Goal: Information Seeking & Learning: Learn about a topic

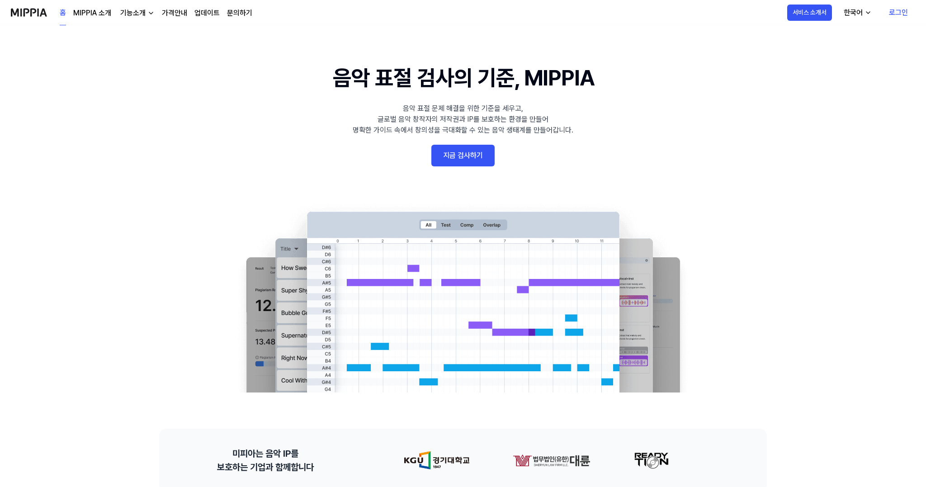
click at [122, 12] on div "기능소개" at bounding box center [132, 13] width 29 height 11
click at [159, 32] on link "표절 검사" at bounding box center [136, 33] width 87 height 18
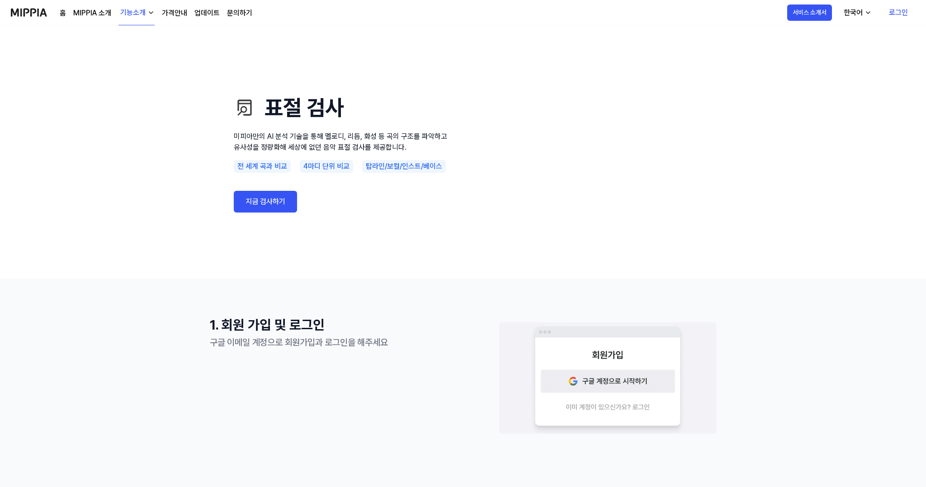
click at [206, 10] on link "업데이트" at bounding box center [206, 13] width 25 height 11
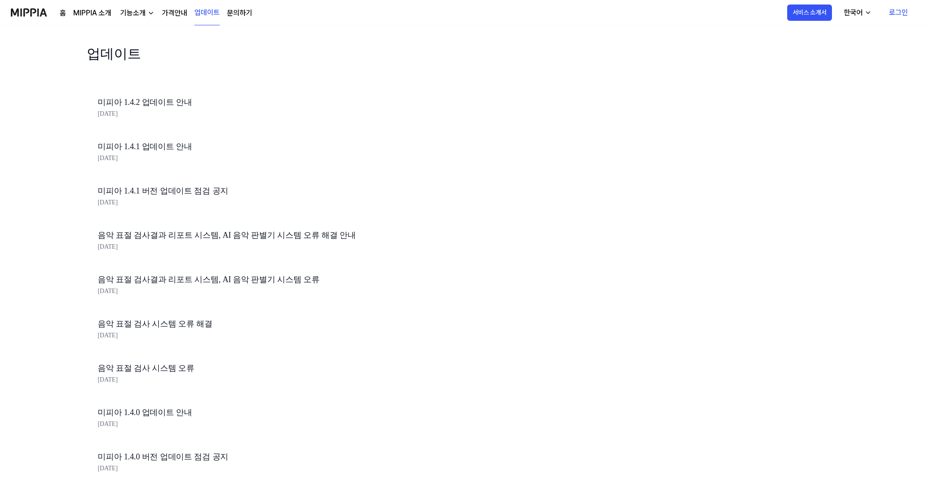
click at [179, 13] on link "가격안내" at bounding box center [174, 13] width 25 height 11
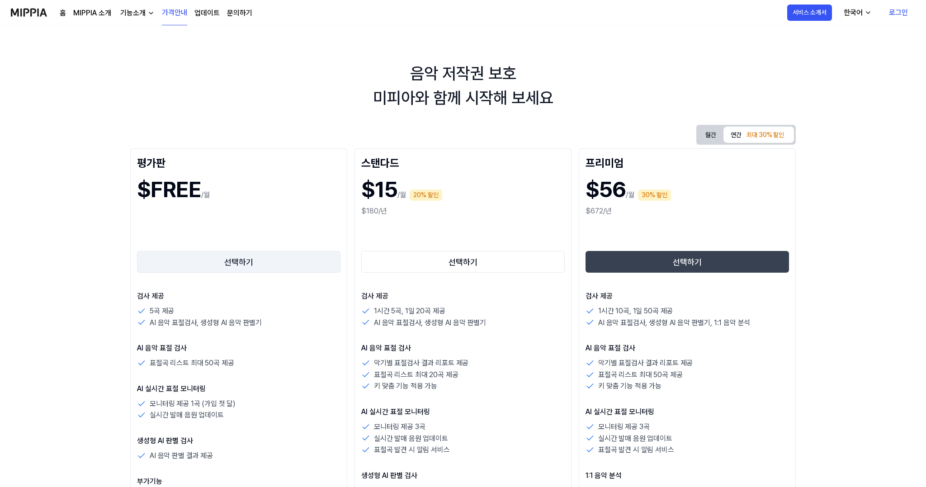
scroll to position [33, 0]
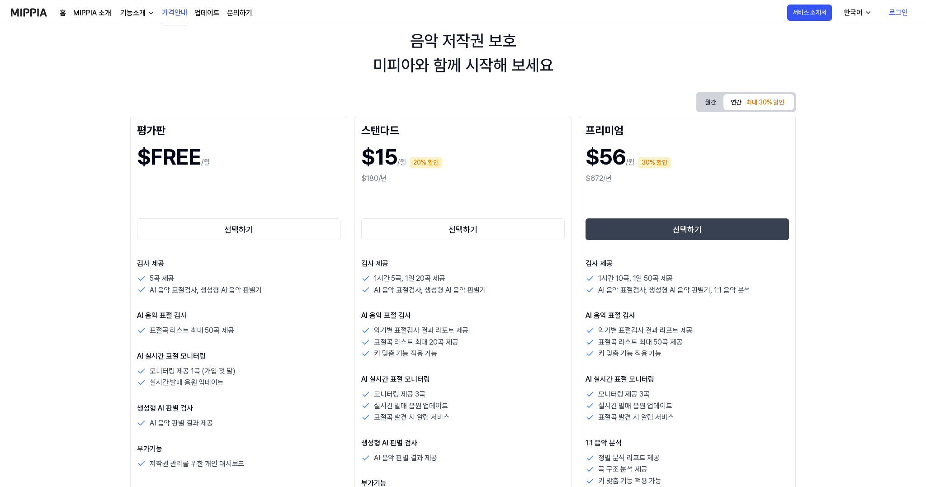
click at [260, 287] on p "AI 음악 표절검사, 생성형 AI 음악 판별기" at bounding box center [206, 290] width 112 height 12
click at [277, 290] on div "AI 음악 표절검사, 생성형 AI 음악 판별기" at bounding box center [238, 290] width 203 height 12
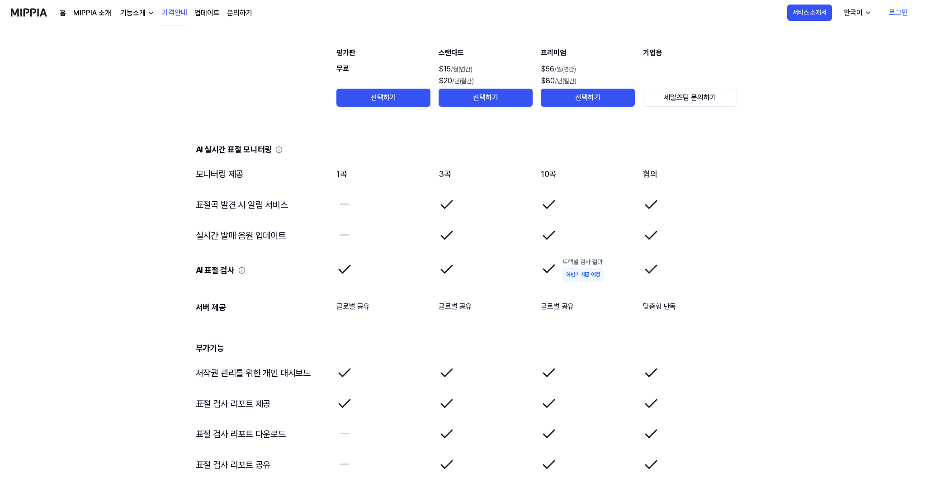
scroll to position [1465, 0]
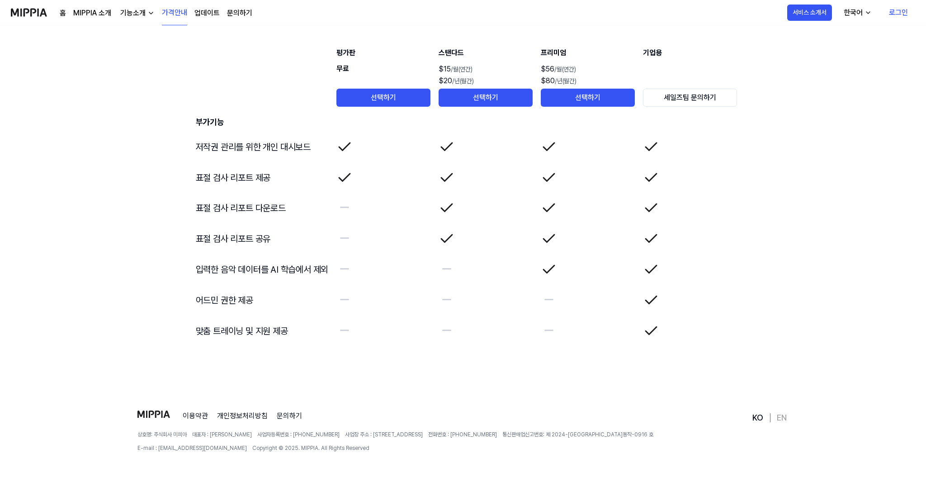
click at [186, 433] on span "상호명: 주식회사 미피아" at bounding box center [161, 434] width 49 height 8
click at [182, 433] on span "상호명: 주식회사 미피아" at bounding box center [161, 434] width 49 height 8
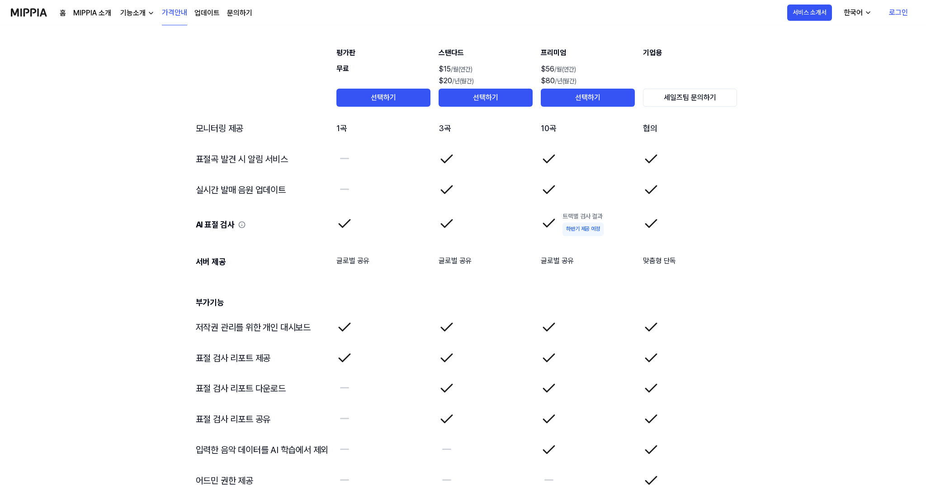
click at [278, 175] on td "실시간 발매 음원 업데이트" at bounding box center [258, 189] width 141 height 31
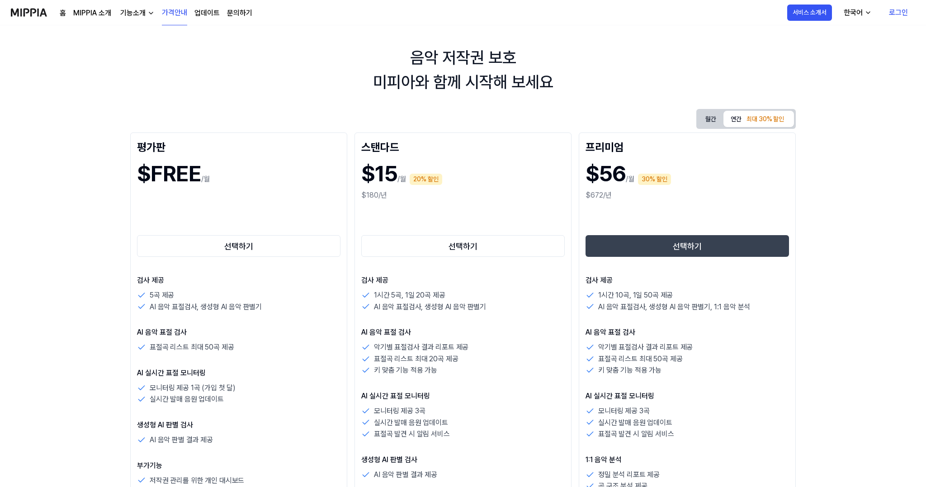
scroll to position [0, 0]
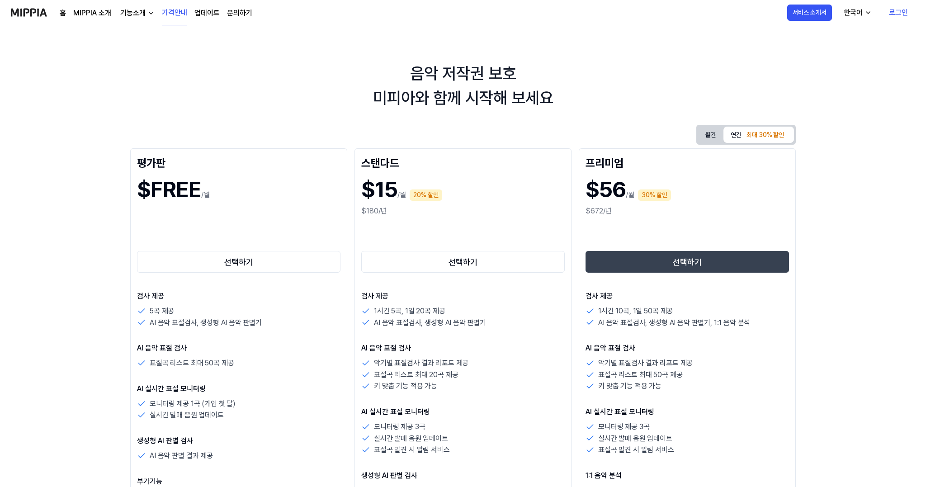
click at [134, 15] on div "기능소개" at bounding box center [132, 13] width 29 height 11
click at [90, 14] on link "MIPPIA 소개" at bounding box center [92, 13] width 38 height 11
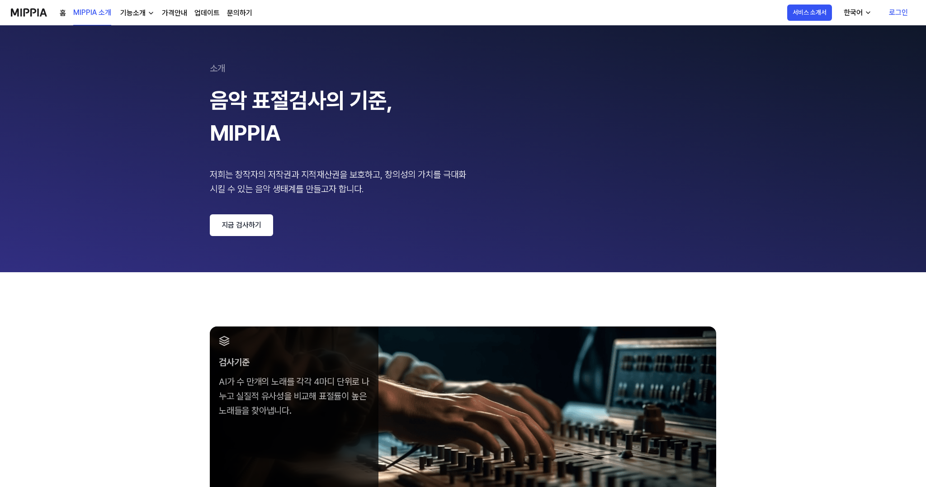
click at [61, 15] on link "홈" at bounding box center [63, 13] width 6 height 11
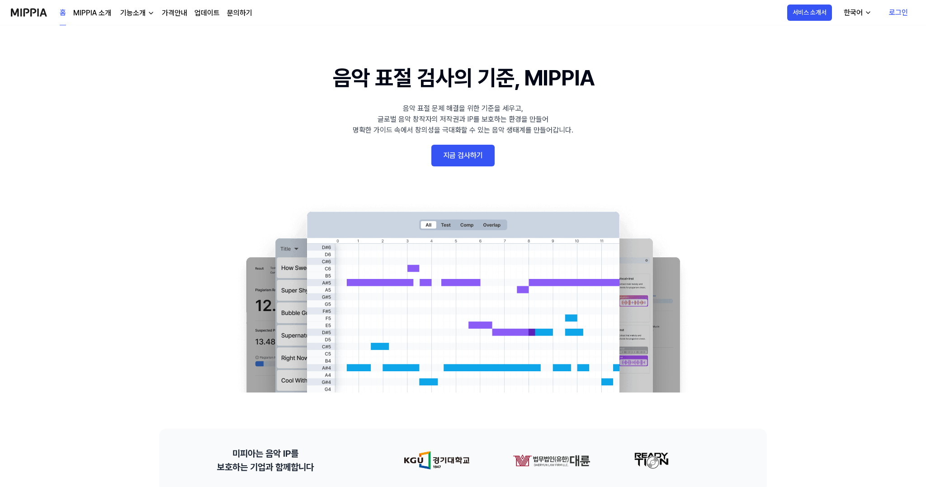
click at [31, 14] on img at bounding box center [29, 12] width 36 height 25
